Goal: Task Accomplishment & Management: Use online tool/utility

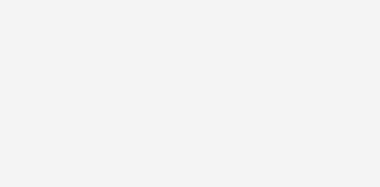
select select "47c37c18-910e-43a3-bb91-a2beb2847406"
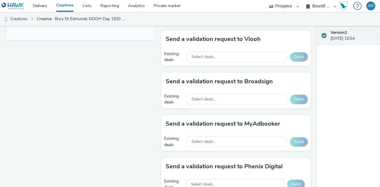
scroll to position [275, 0]
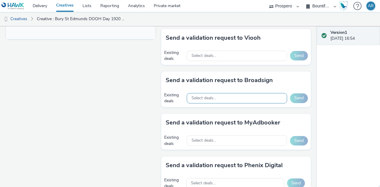
click at [211, 101] on span "Select deals..." at bounding box center [203, 98] width 25 height 5
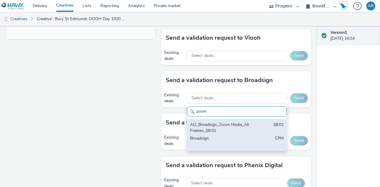
type input "zoom"
click at [223, 139] on div "AO_Broadsign_Zoom Media_All Frames_$8.01 $8.01 Broadsign CPM" at bounding box center [237, 135] width 100 height 32
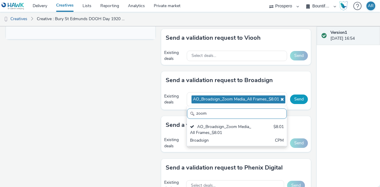
click at [293, 104] on button "Send" at bounding box center [299, 99] width 18 height 9
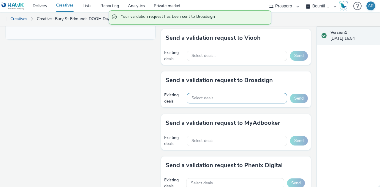
click at [213, 101] on span "Select deals..." at bounding box center [203, 98] width 25 height 5
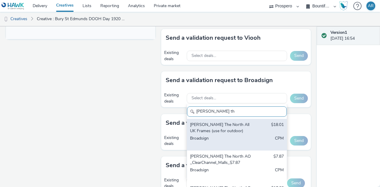
click at [215, 132] on div "[PERSON_NAME] The North All UK Frames (use for outdoor)" at bounding box center [220, 128] width 61 height 12
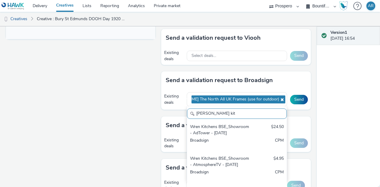
type input "[PERSON_NAME] kit"
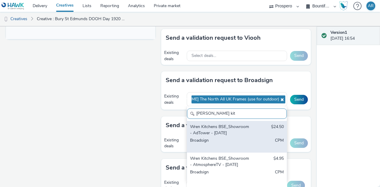
click at [212, 136] on div "Wren Kitchens BSE_Showroom - AdTower - [DATE]" at bounding box center [220, 130] width 61 height 12
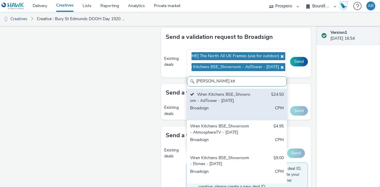
scroll to position [24, 0]
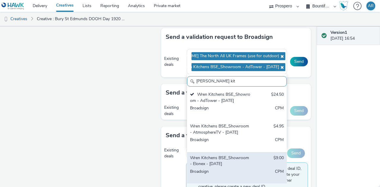
click at [213, 167] on div "Wren Kitchens BSE_Showroom - Elonex - [DATE]" at bounding box center [220, 161] width 61 height 12
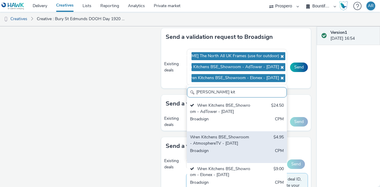
click at [233, 142] on div "Wren Kitchens BSE_Showroom - AtmosphereTV - [DATE]" at bounding box center [220, 140] width 61 height 12
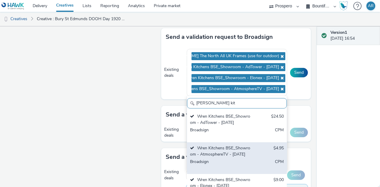
scroll to position [0, 0]
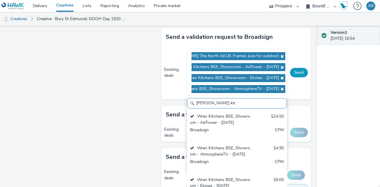
click at [292, 77] on button "Send" at bounding box center [299, 72] width 18 height 9
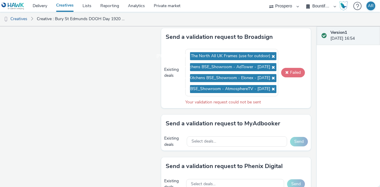
click at [288, 77] on button "Failed" at bounding box center [293, 72] width 24 height 9
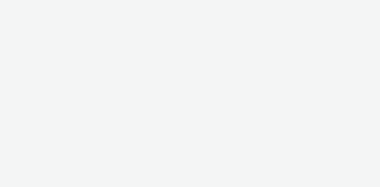
select select "47c37c18-910e-43a3-bb91-a2beb2847406"
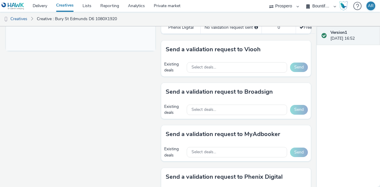
scroll to position [266, 0]
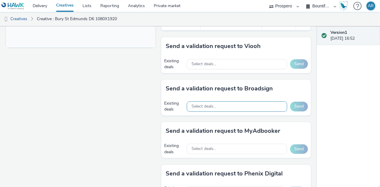
click at [213, 109] on span "Select deals..." at bounding box center [203, 106] width 25 height 5
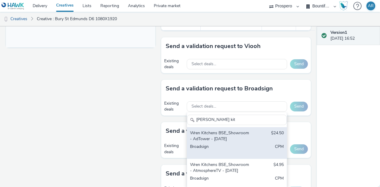
type input "[PERSON_NAME] kit"
click at [248, 150] on div "Wren Kitchens BSE_Showroom - AdTower - August 2025 $24.50 Broadsign CPM" at bounding box center [237, 143] width 100 height 32
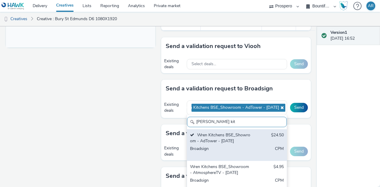
scroll to position [24, 0]
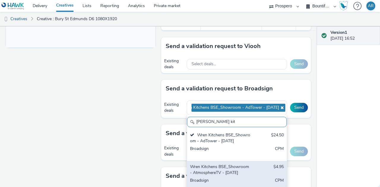
click at [241, 164] on div "Wren Kitchens BSE_Showroom - AtmosphereTV - [DATE]" at bounding box center [220, 170] width 61 height 12
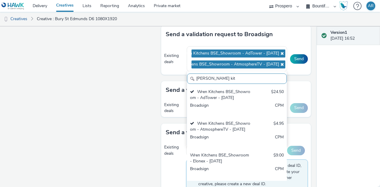
scroll to position [331, 0]
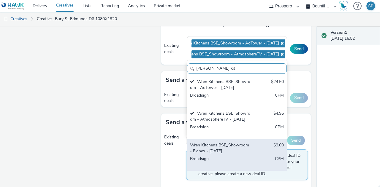
click at [228, 159] on div "Wren Kitchens BSE_Showroom - Elonex - August 2025 $9.00 Broadsign CPM" at bounding box center [237, 155] width 100 height 32
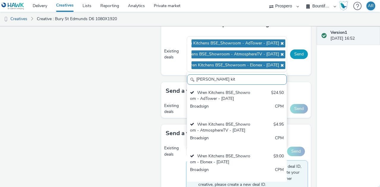
click at [293, 56] on button "Send" at bounding box center [299, 54] width 18 height 9
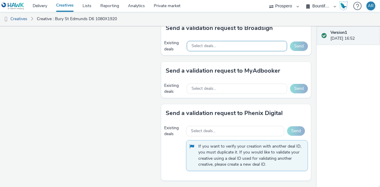
click at [207, 49] on span "Select deals..." at bounding box center [203, 46] width 25 height 5
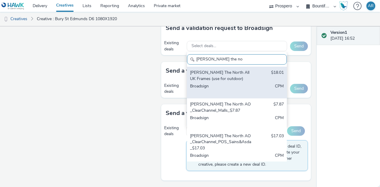
click at [233, 82] on div "[PERSON_NAME] The North All UK Frames (use for outdoor)" at bounding box center [220, 76] width 61 height 12
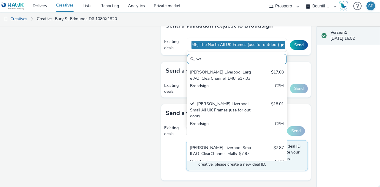
type input "w"
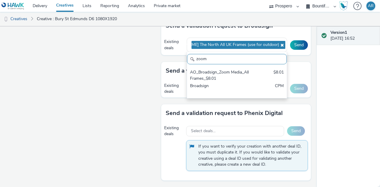
type input "zoom"
click at [233, 82] on div "AO_Broadsign_Zoom Media_All Frames_$8.01" at bounding box center [220, 75] width 61 height 12
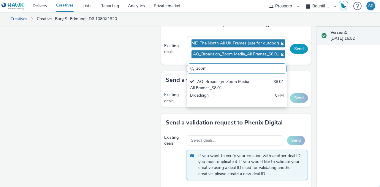
click at [294, 48] on button "Send" at bounding box center [299, 48] width 18 height 9
